Goal: Information Seeking & Learning: Find specific page/section

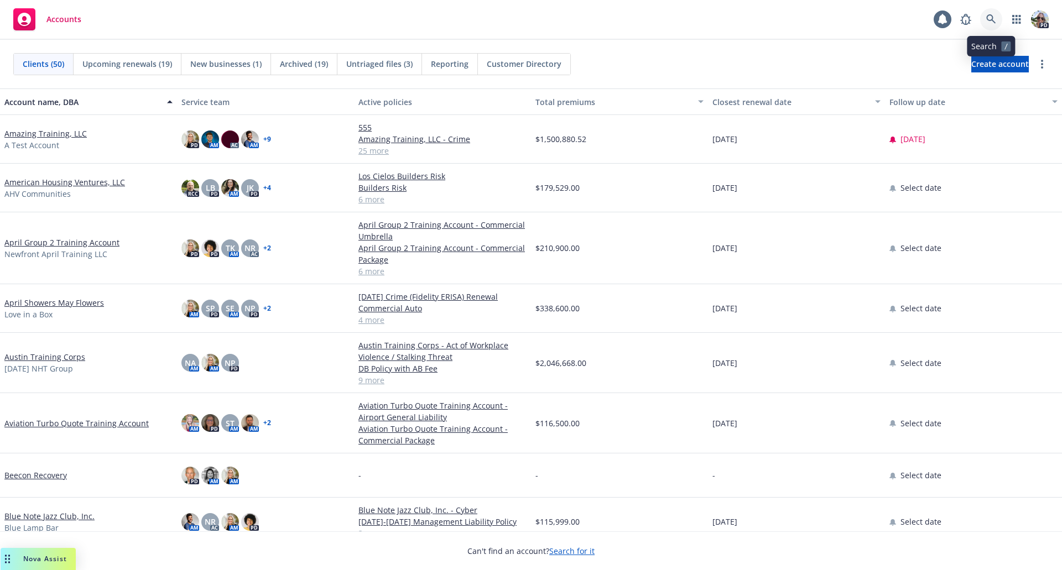
click at [987, 17] on icon at bounding box center [991, 18] width 9 height 9
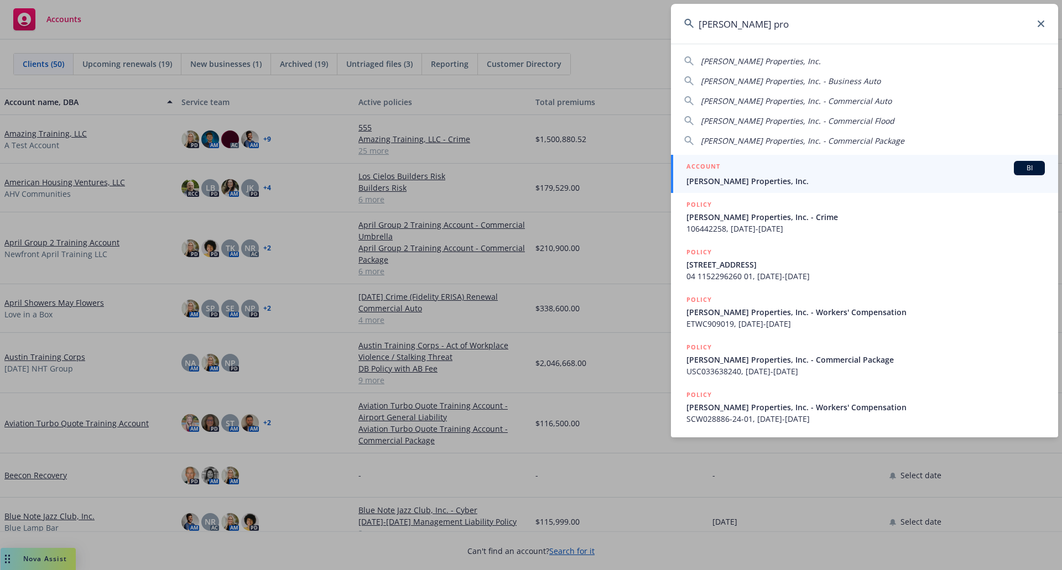
type input "[PERSON_NAME] pro"
click at [800, 175] on span "[PERSON_NAME] Properties, Inc." at bounding box center [866, 181] width 359 height 12
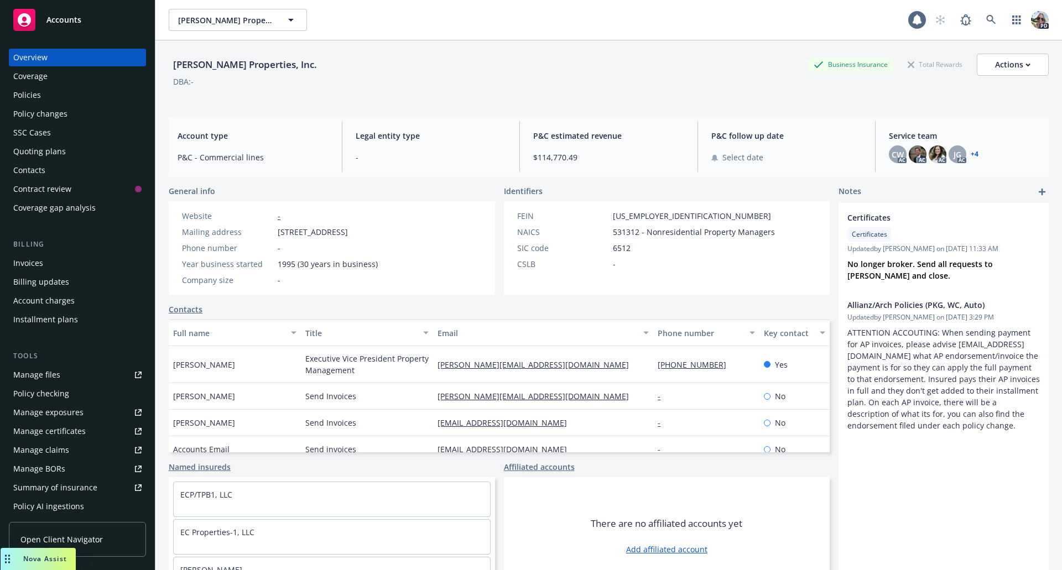
click at [35, 99] on div "Policies" at bounding box center [27, 95] width 28 height 18
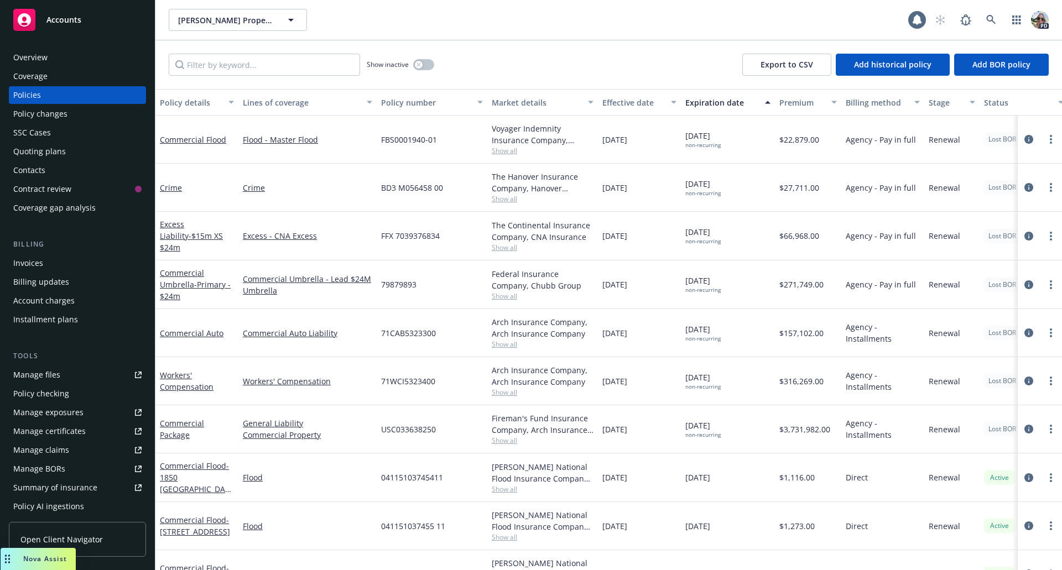
click at [23, 262] on div "Invoices" at bounding box center [28, 264] width 30 height 18
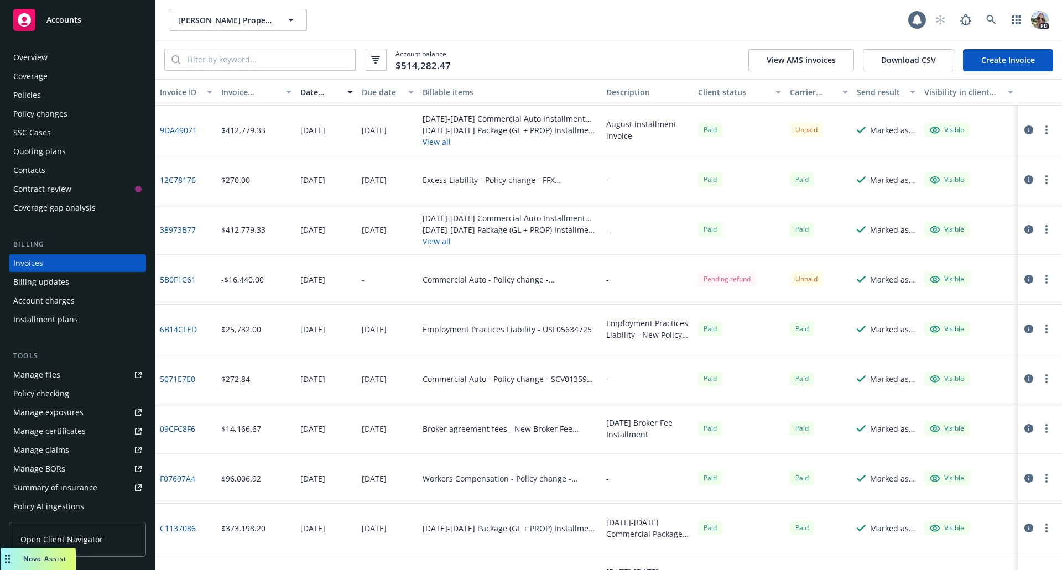
click at [1025, 281] on icon "button" at bounding box center [1029, 279] width 9 height 9
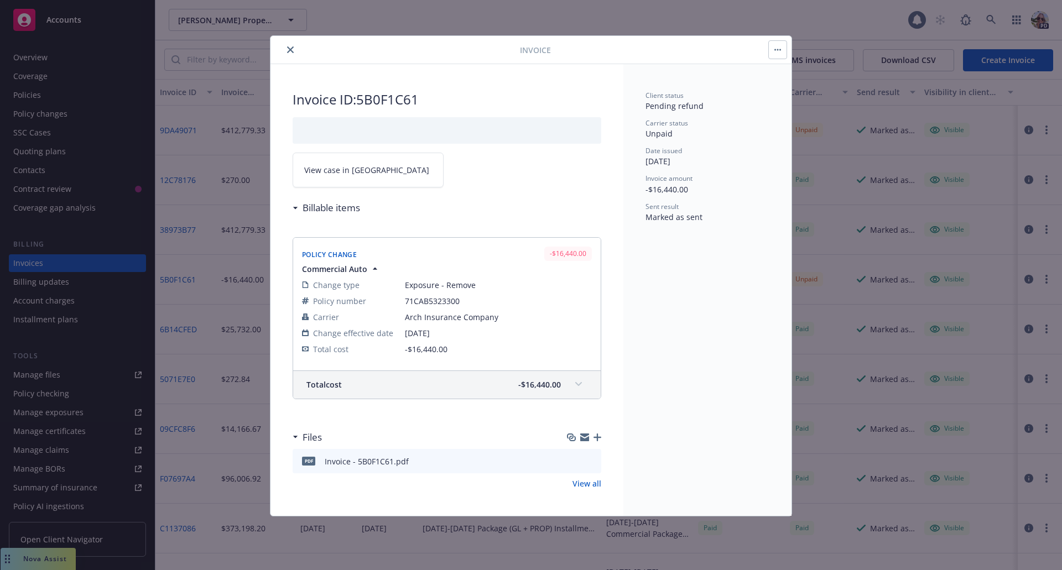
click at [334, 175] on span "View case in [GEOGRAPHIC_DATA]" at bounding box center [366, 170] width 125 height 12
click at [293, 45] on button "close" at bounding box center [290, 49] width 13 height 13
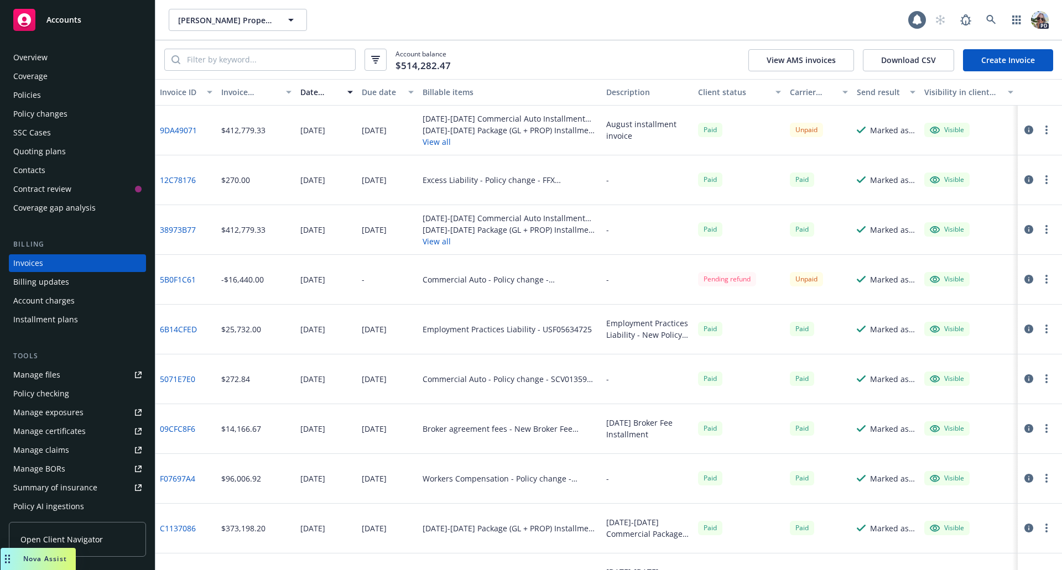
click at [63, 115] on div "Policy changes" at bounding box center [40, 114] width 54 height 18
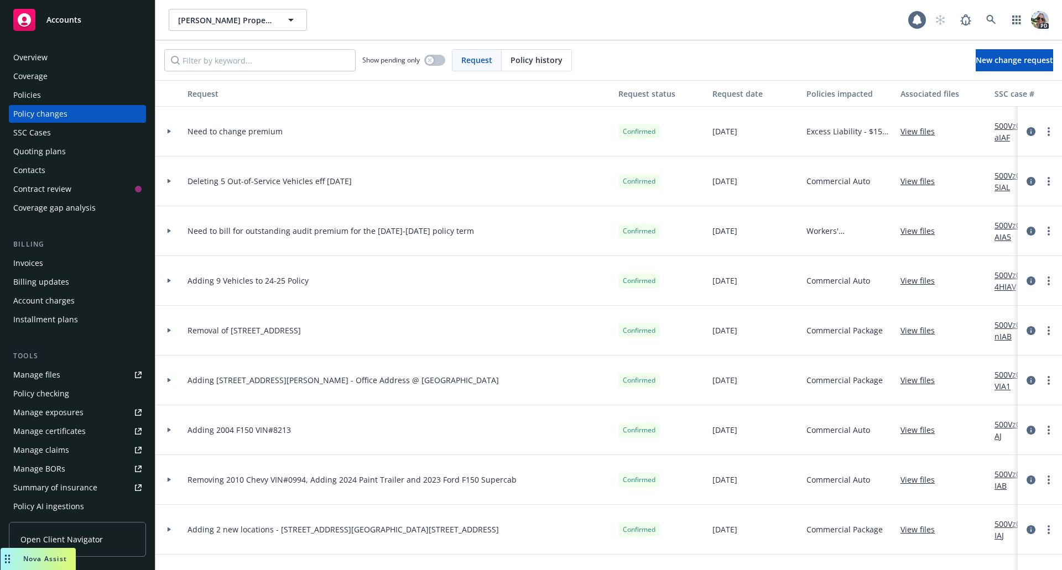
click at [41, 94] on div "Policies" at bounding box center [77, 95] width 128 height 18
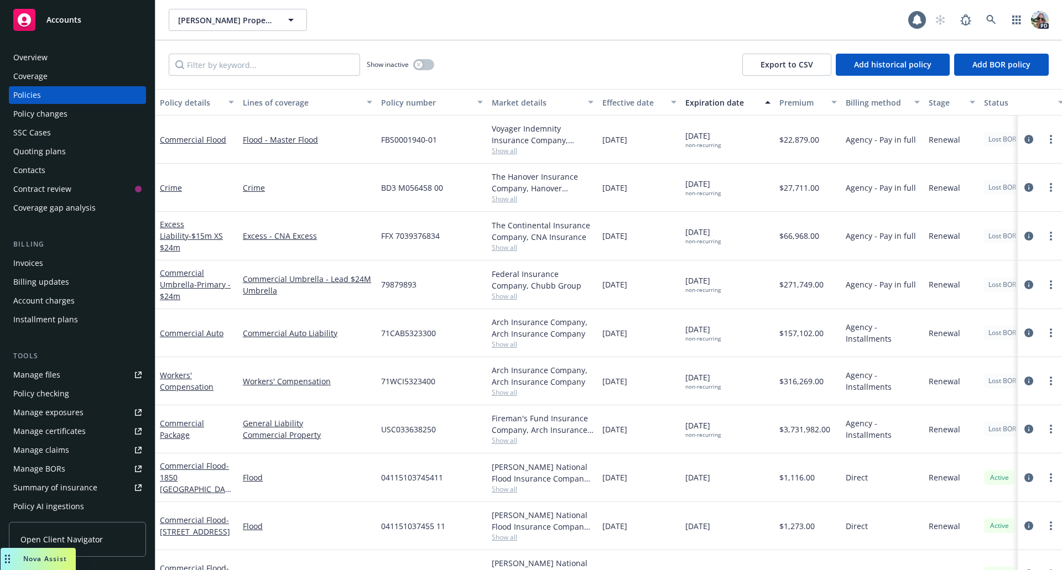
click at [39, 267] on div "Invoices" at bounding box center [28, 264] width 30 height 18
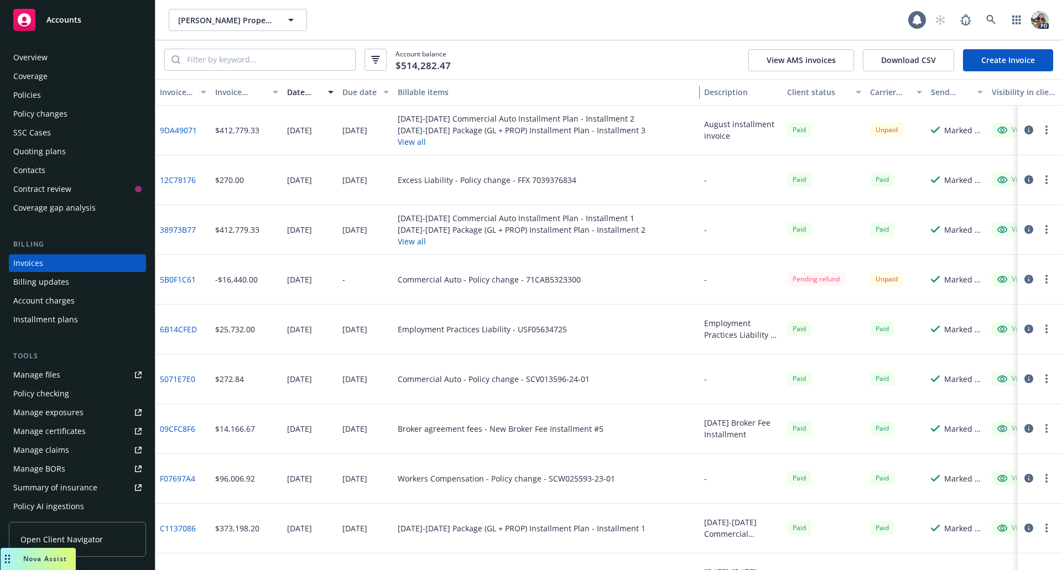
drag, startPoint x: 592, startPoint y: 96, endPoint x: 733, endPoint y: 104, distance: 140.8
click at [733, 104] on div "Invoice ID Invoice amount Date issued Due date Billable items Description Clien…" at bounding box center [637, 92] width 965 height 27
drag, startPoint x: 591, startPoint y: 284, endPoint x: 468, endPoint y: 285, distance: 123.4
click at [468, 285] on div "Commercial Auto - Policy change - 71CAB5323300" at bounding box center [546, 280] width 307 height 50
copy div "Policy change - 71CAB5323300"
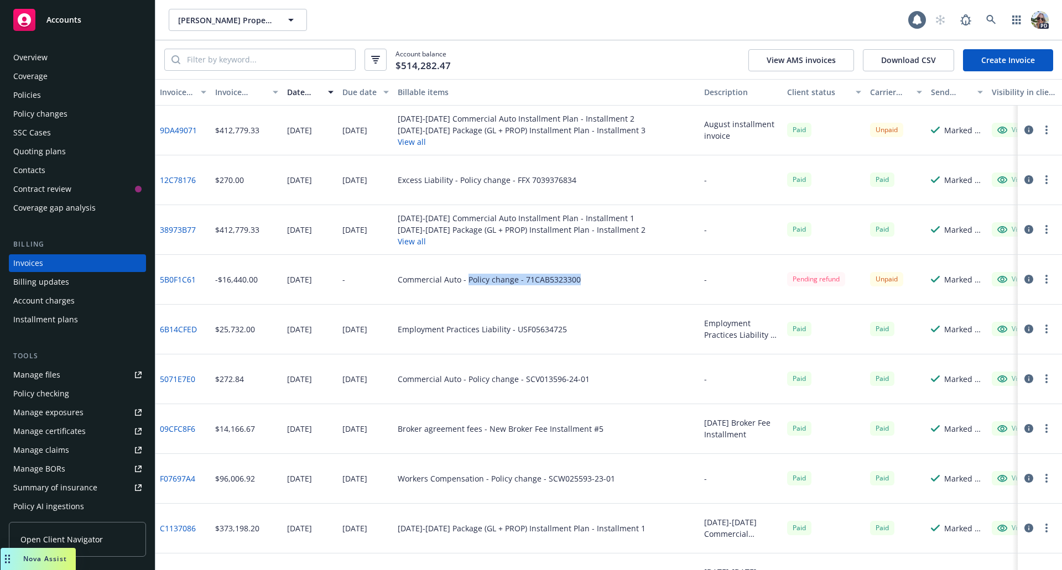
click at [42, 116] on div "Policy changes" at bounding box center [40, 114] width 54 height 18
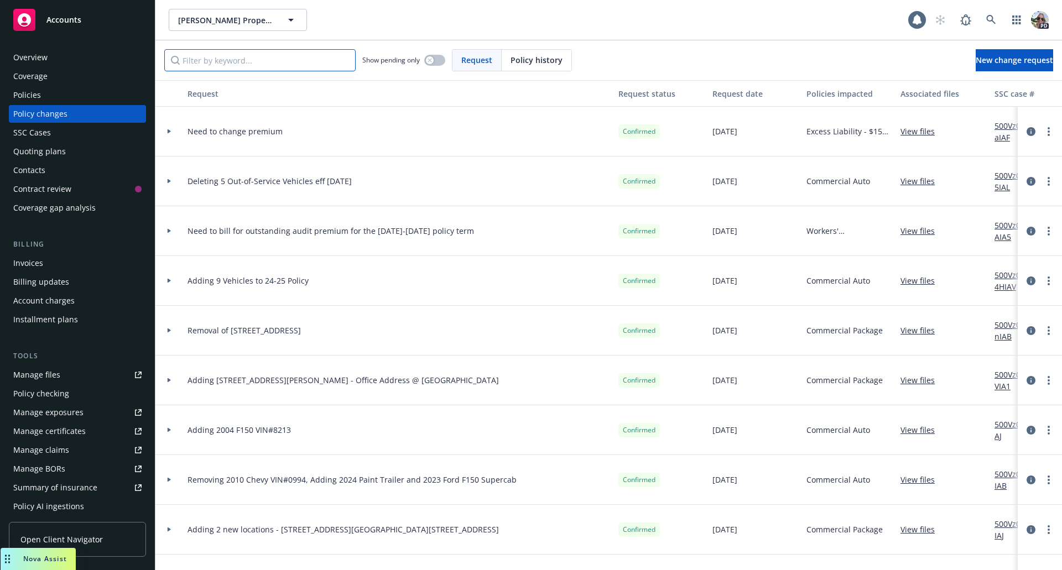
click at [199, 63] on input "Filter by keyword..." at bounding box center [259, 60] width 191 height 22
paste input "Policy change - 71CAB5323300"
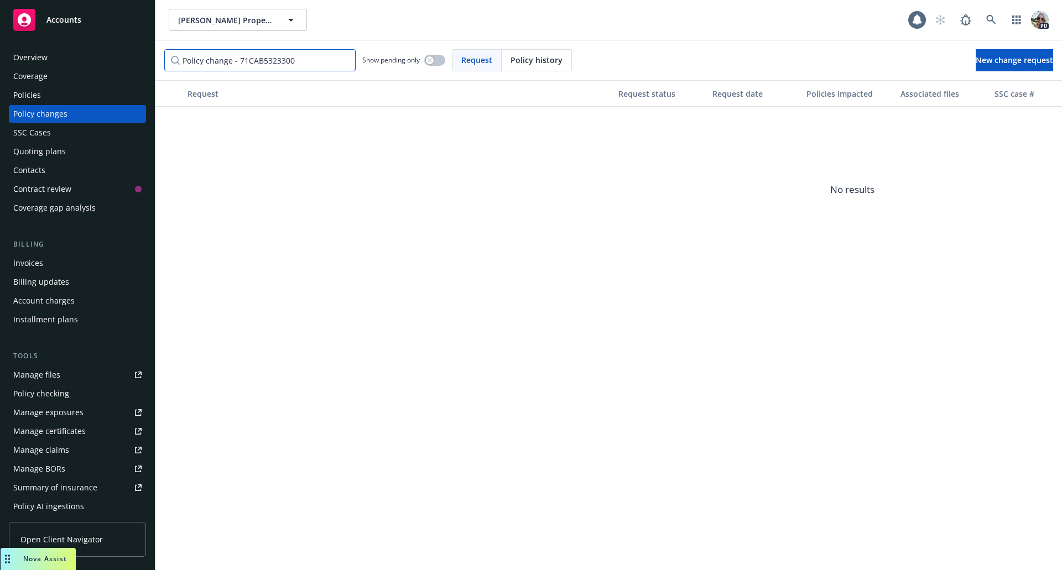
drag, startPoint x: 236, startPoint y: 63, endPoint x: 105, endPoint y: 66, distance: 131.2
click at [105, 66] on div "Accounts Overview Coverage Policies Policy changes SSC Cases Quoting plans Cont…" at bounding box center [531, 285] width 1062 height 570
type input "71CAB5323300"
click at [347, 59] on input "71CAB5323300" at bounding box center [259, 60] width 191 height 22
click at [344, 62] on input "71CAB5323300" at bounding box center [259, 60] width 191 height 22
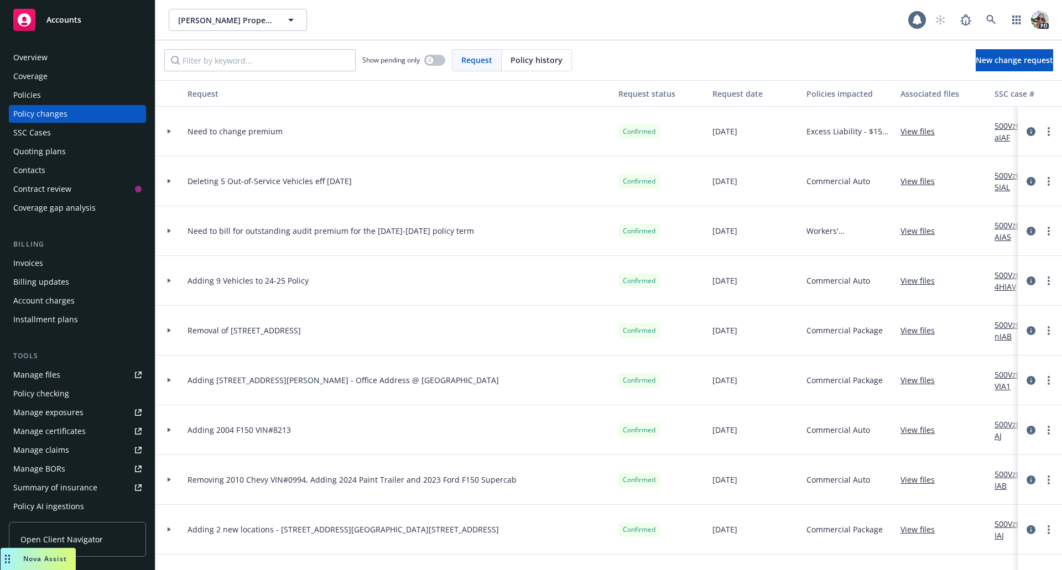
click at [166, 181] on div at bounding box center [169, 181] width 19 height 4
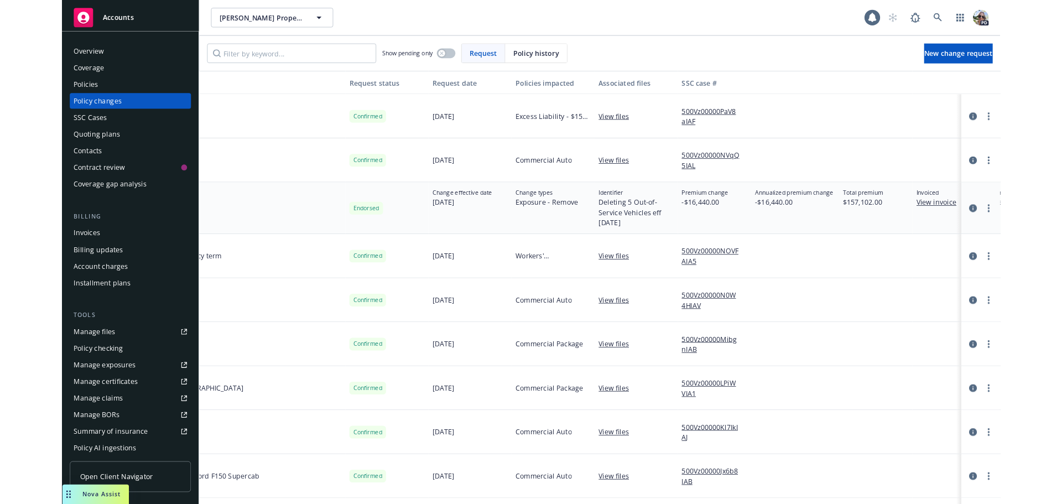
scroll to position [0, 294]
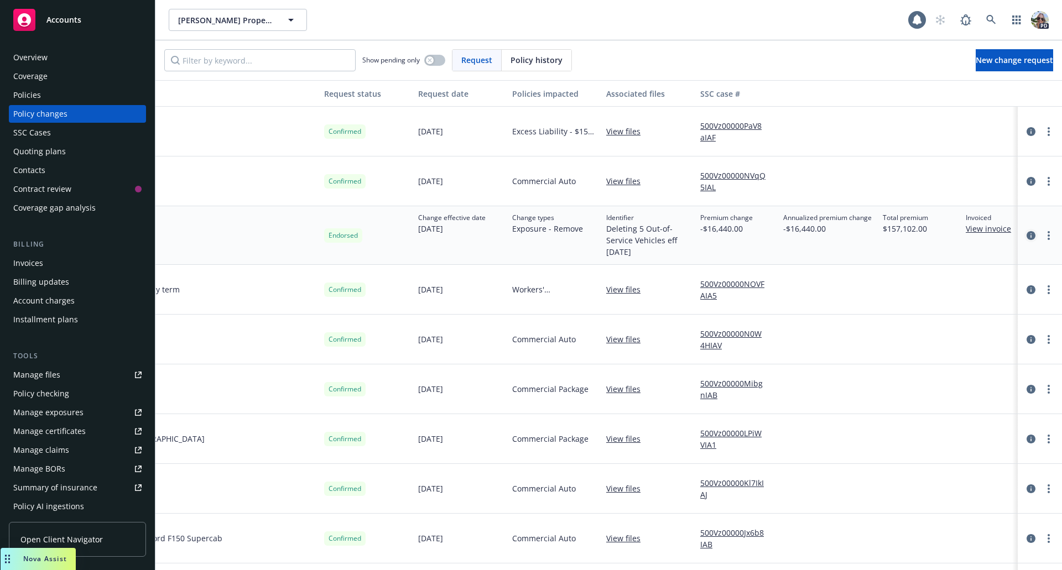
click at [1027, 237] on icon "circleInformation" at bounding box center [1031, 235] width 9 height 9
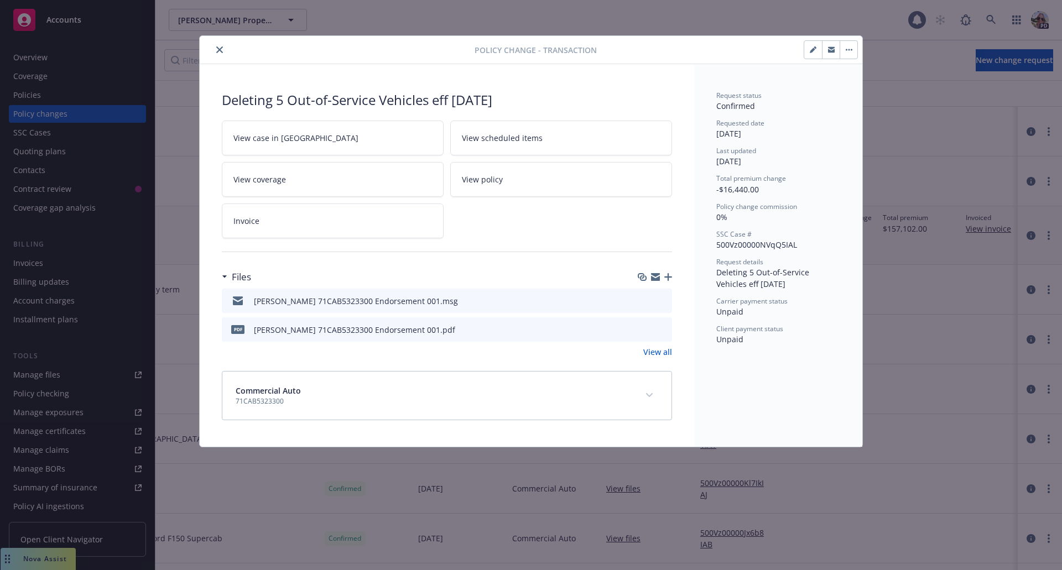
click at [217, 54] on button "close" at bounding box center [219, 49] width 13 height 13
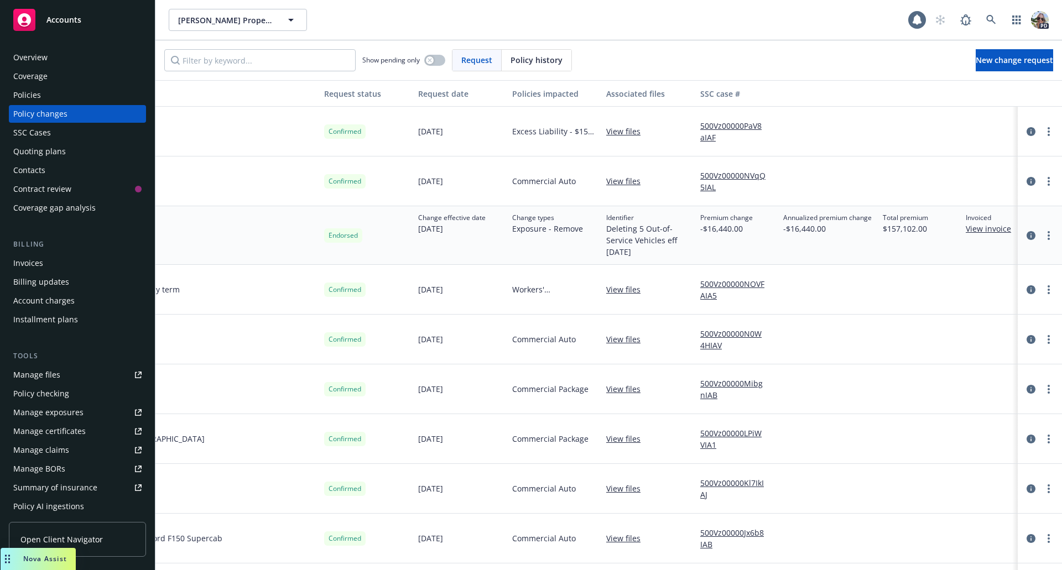
click at [34, 97] on div "Policies" at bounding box center [27, 95] width 28 height 18
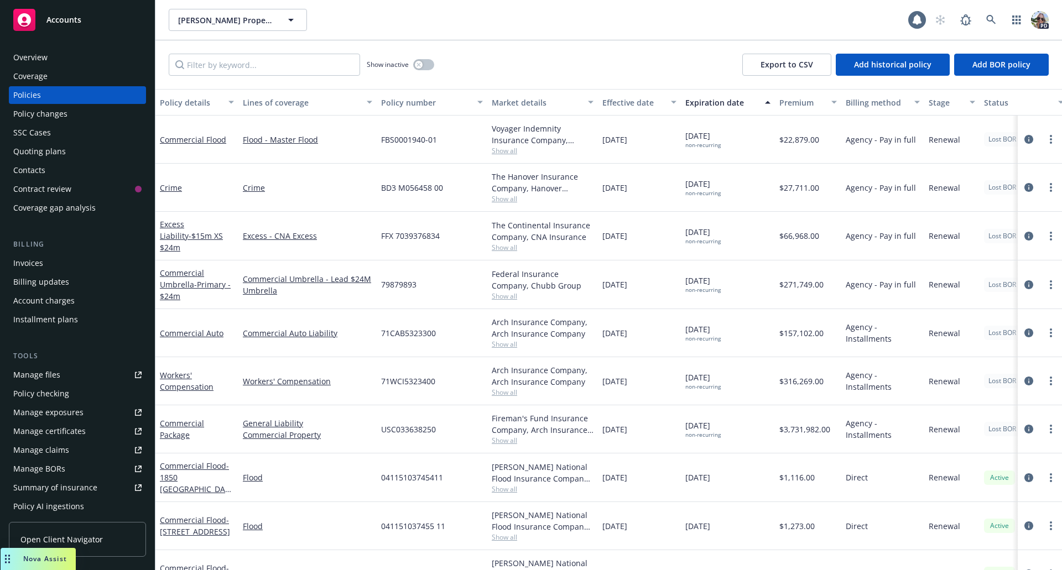
click at [31, 261] on div "Invoices" at bounding box center [28, 264] width 30 height 18
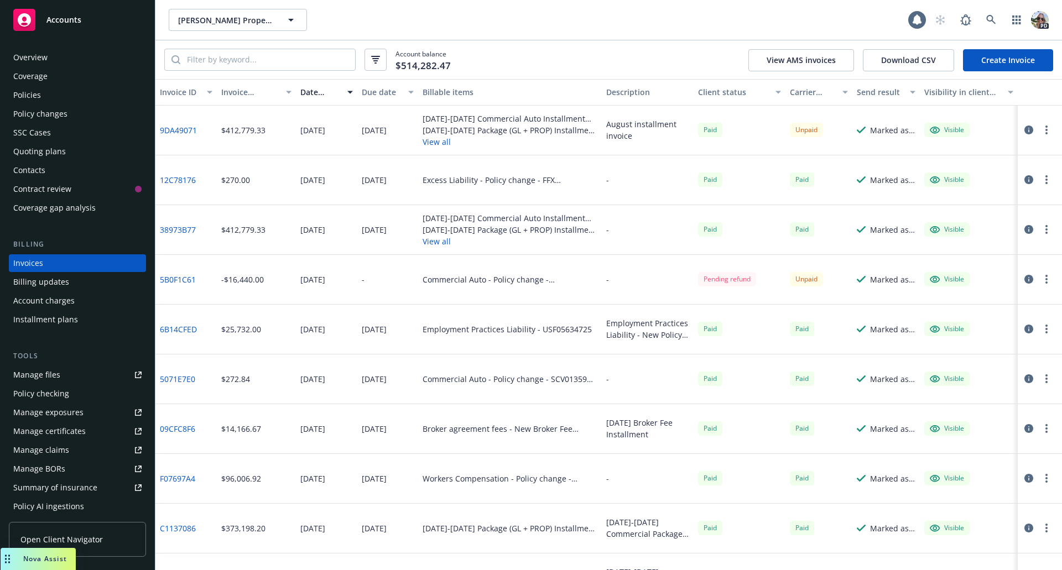
click at [173, 284] on link "5B0F1C61" at bounding box center [178, 280] width 36 height 12
click at [1025, 279] on icon "button" at bounding box center [1029, 279] width 9 height 9
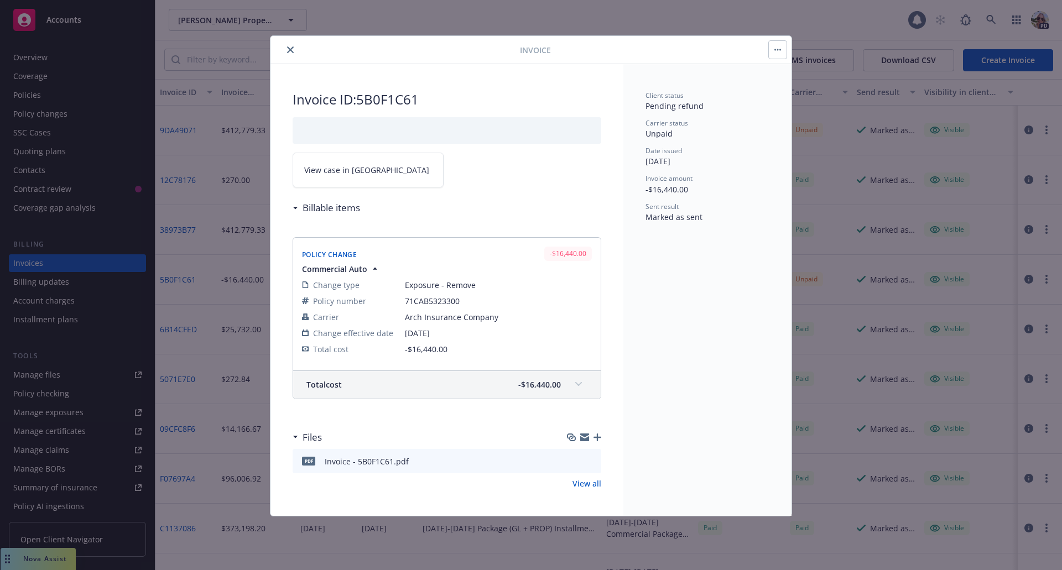
click at [594, 461] on icon "preview file" at bounding box center [591, 461] width 10 height 8
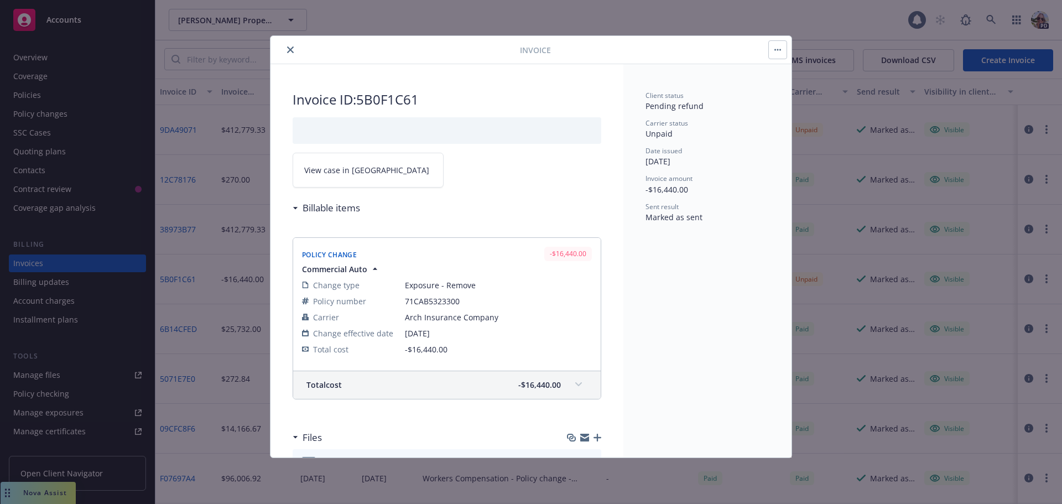
click at [290, 47] on icon "close" at bounding box center [290, 49] width 7 height 7
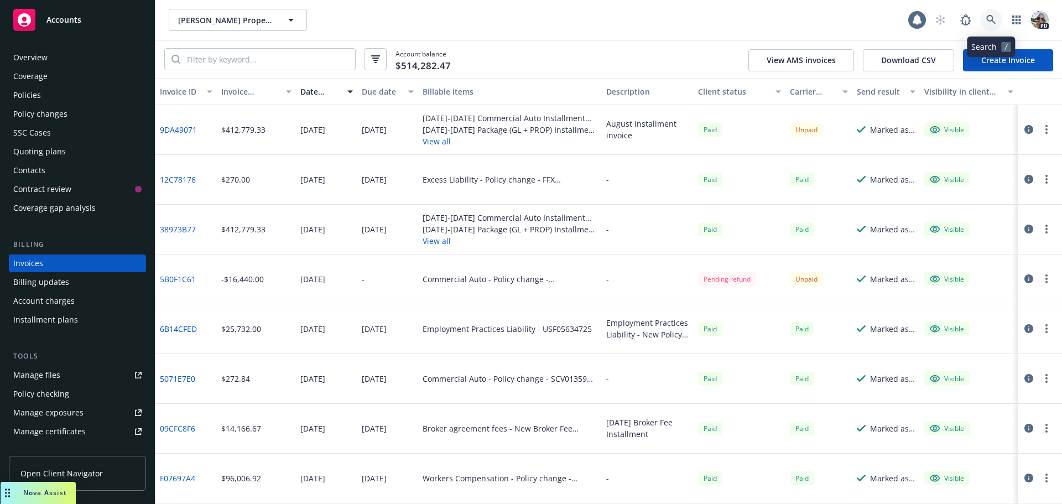
click at [988, 18] on icon at bounding box center [992, 20] width 10 height 10
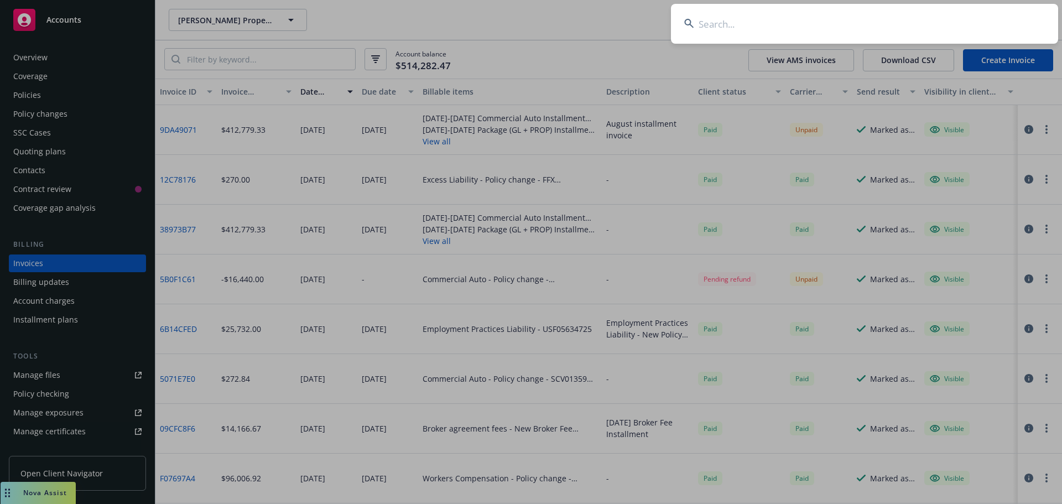
click at [823, 17] on input at bounding box center [864, 24] width 387 height 40
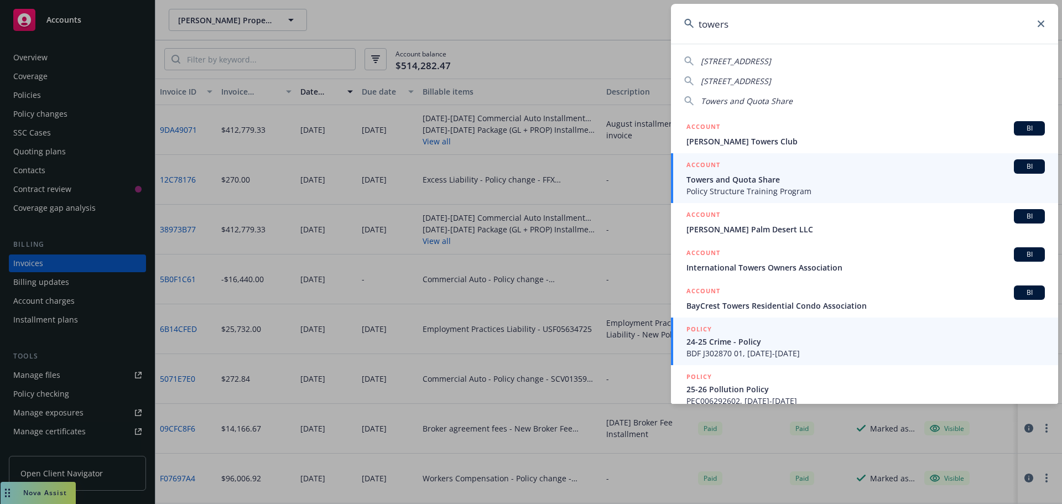
type input "towers"
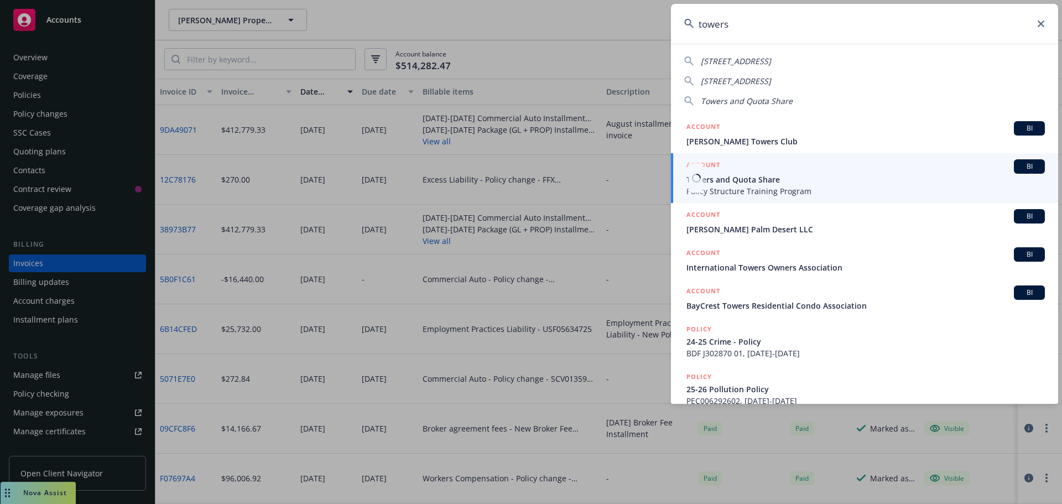
click at [705, 190] on span "Policy Structure Training Program" at bounding box center [866, 191] width 359 height 12
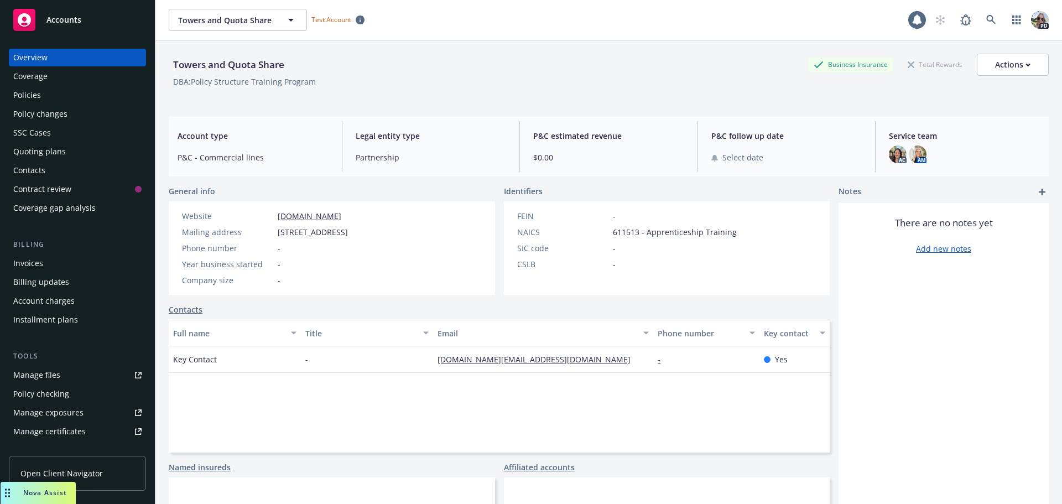
click at [27, 91] on div "Policies" at bounding box center [27, 95] width 28 height 18
